Goal: Transaction & Acquisition: Purchase product/service

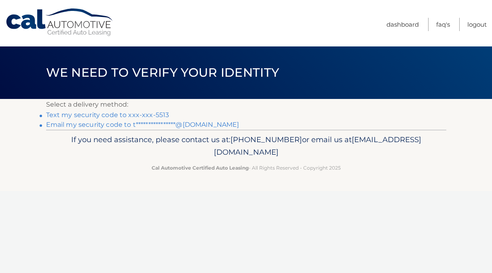
click at [162, 115] on link "Text my security code to xxx-xxx-5513" at bounding box center [107, 115] width 123 height 8
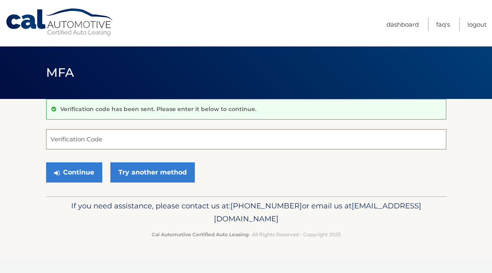
click at [173, 135] on input "Verification Code" at bounding box center [246, 139] width 401 height 20
click at [173, 142] on input "Verification Code" at bounding box center [246, 139] width 401 height 20
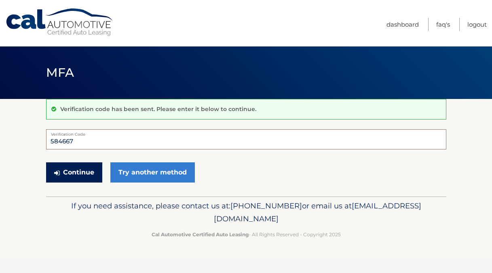
type input "584667"
click at [80, 168] on button "Continue" at bounding box center [74, 173] width 56 height 20
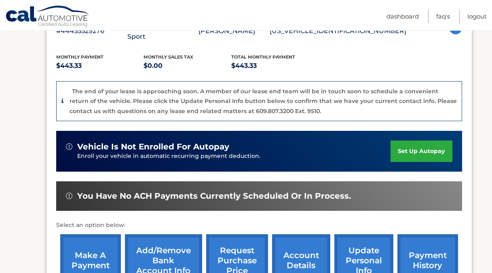
scroll to position [266, 0]
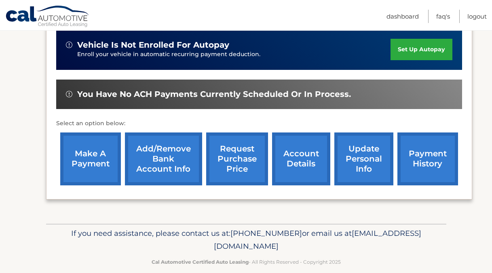
click at [94, 143] on link "make a payment" at bounding box center [90, 159] width 61 height 53
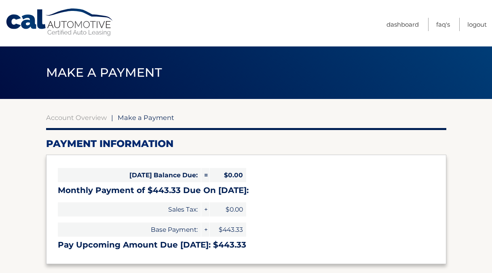
select select "ZWUxM2M0N2ItODM5Yi00NTVhLTgyNTMtMDJkZjhhYmUwMTky"
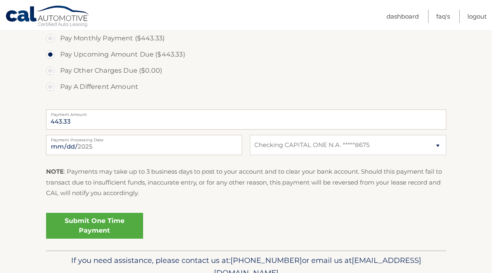
scroll to position [264, 0]
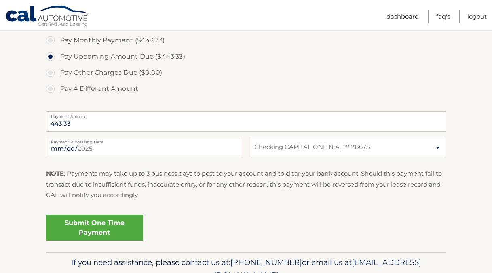
click at [112, 231] on link "Submit One Time Payment" at bounding box center [94, 228] width 97 height 26
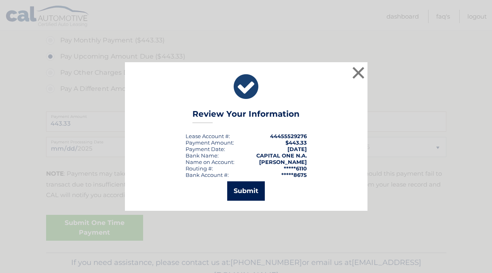
click at [252, 189] on button "Submit" at bounding box center [246, 191] width 38 height 19
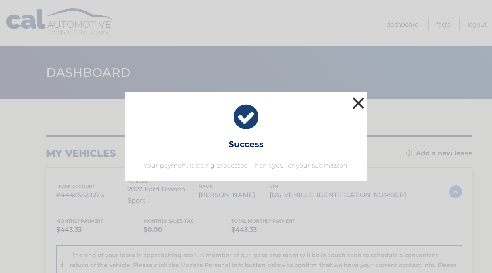
click at [362, 100] on button "×" at bounding box center [359, 103] width 16 height 16
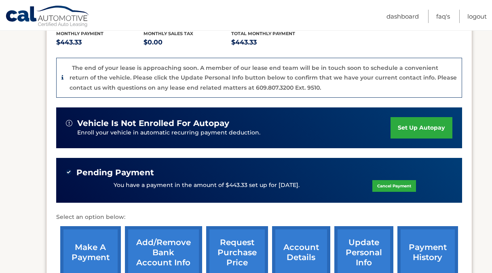
scroll to position [282, 0]
